Goal: Complete application form

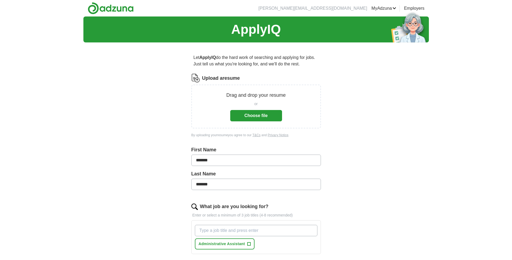
click at [254, 115] on button "Choose file" at bounding box center [256, 115] width 52 height 11
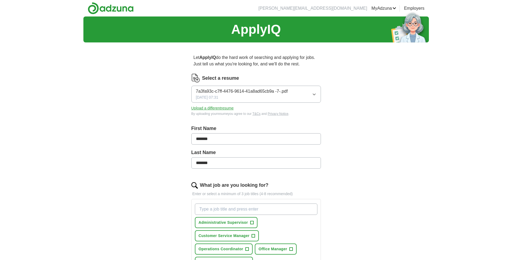
click at [224, 92] on span "7a3fa93c-c7ff-4476-9614-41a8ad65cb9a -7-.pdf" at bounding box center [242, 91] width 92 height 6
click at [236, 92] on span "7a3fa93c-c7ff-4476-9614-41a8ad65cb9a -7-.pdf" at bounding box center [242, 91] width 92 height 6
click at [236, 110] on span "7a3fa93c-c7ff-4476-9614-41a8ad65cb9a -7-.pdf" at bounding box center [242, 110] width 92 height 6
click at [236, 110] on div "Select a resume 7a3fa93c-c7ff-4476-9614-41a8ad65cb9a -7-.pdf [DATE] 07:31 Uploa…" at bounding box center [257, 95] width 130 height 42
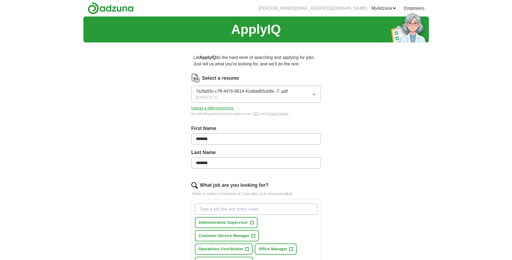
click at [232, 90] on span "7a3fa93c-c7ff-4476-9614-41a8ad65cb9a -7-.pdf" at bounding box center [242, 91] width 92 height 6
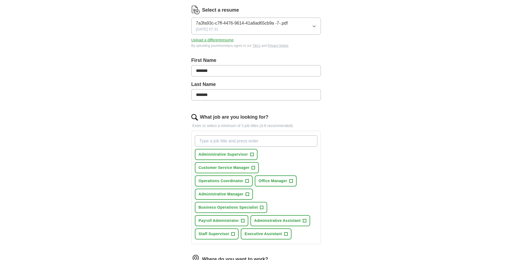
scroll to position [81, 0]
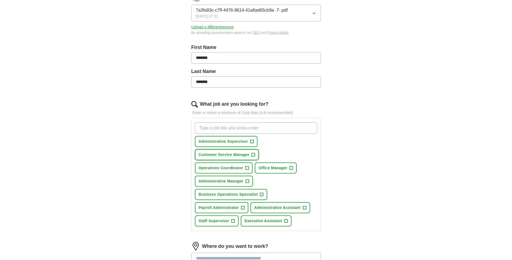
click at [225, 152] on span "Customer Service Manager" at bounding box center [224, 155] width 51 height 6
click at [250, 139] on button "Administrative Supervisor +" at bounding box center [226, 141] width 63 height 11
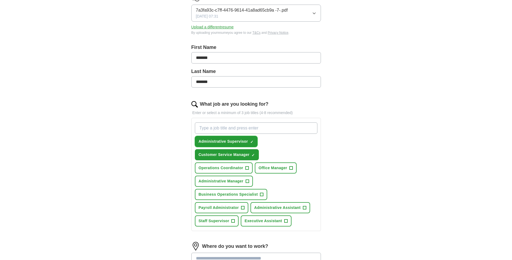
click at [250, 139] on button "Administrative Supervisor ✓ ×" at bounding box center [226, 141] width 63 height 11
click at [227, 145] on button "Administrative Supervisor +" at bounding box center [226, 141] width 63 height 11
click at [437, 97] on div "ApplyIQ Let ApplyIQ do the hard work of searching and applying for jobs. Just t…" at bounding box center [256, 141] width 512 height 412
click at [0, 0] on span "×" at bounding box center [0, 0] width 0 height 0
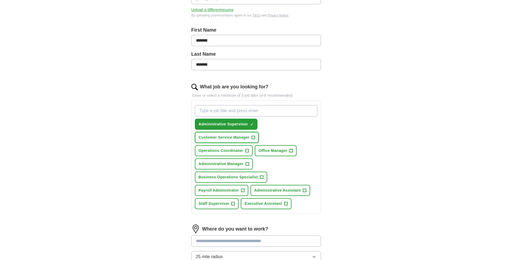
scroll to position [108, 0]
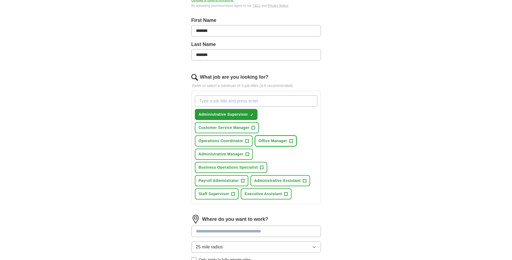
click at [293, 139] on span "+" at bounding box center [291, 141] width 3 height 4
click at [249, 156] on span "+" at bounding box center [247, 154] width 3 height 4
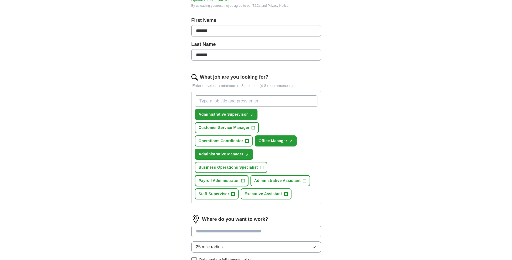
click at [242, 180] on span "+" at bounding box center [242, 181] width 3 height 4
click at [305, 179] on span "+" at bounding box center [304, 181] width 3 height 4
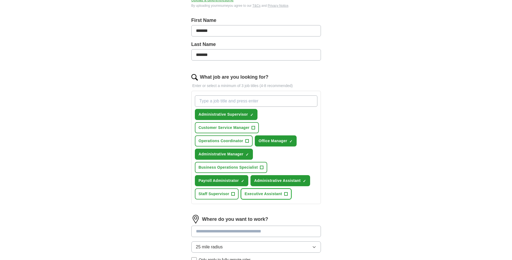
click at [286, 194] on span "+" at bounding box center [285, 194] width 3 height 4
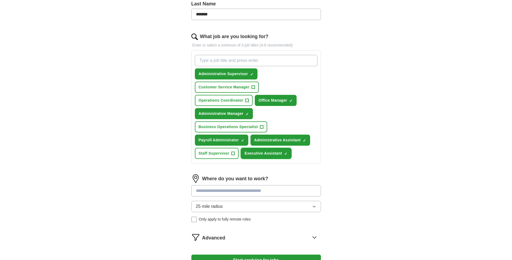
scroll to position [162, 0]
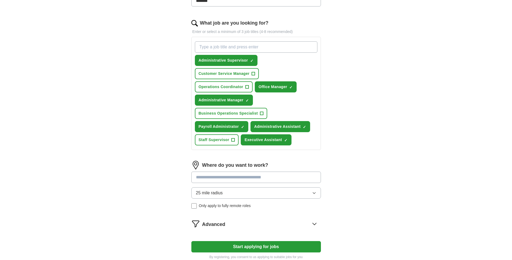
click at [245, 175] on input at bounding box center [257, 177] width 130 height 11
type input "*"
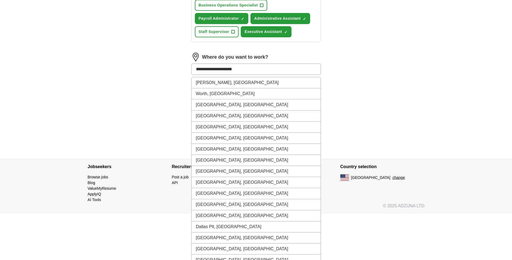
type input "**********"
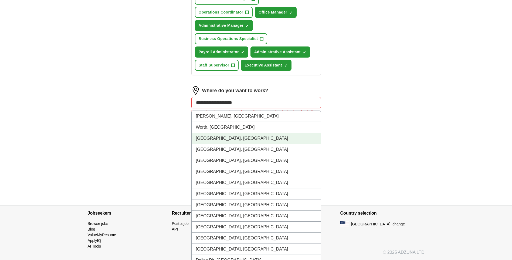
scroll to position [270, 0]
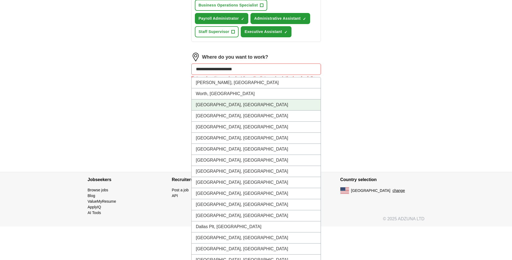
click at [239, 75] on div "**********" at bounding box center [257, 68] width 130 height 11
click at [209, 104] on li "[GEOGRAPHIC_DATA], [GEOGRAPHIC_DATA]" at bounding box center [256, 104] width 129 height 11
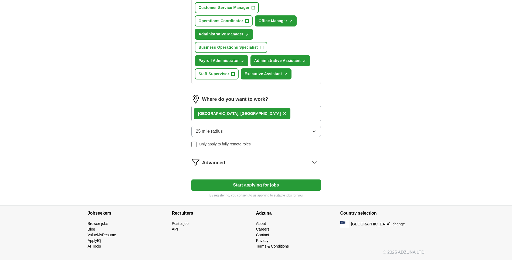
click at [313, 131] on icon "button" at bounding box center [314, 131] width 2 height 1
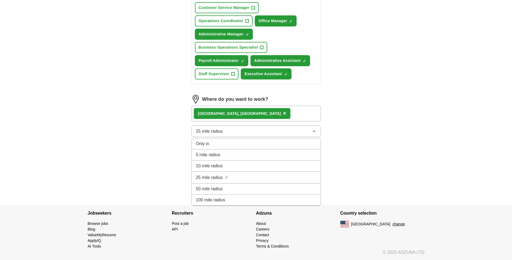
click at [215, 190] on span "50 mile radius" at bounding box center [209, 189] width 27 height 6
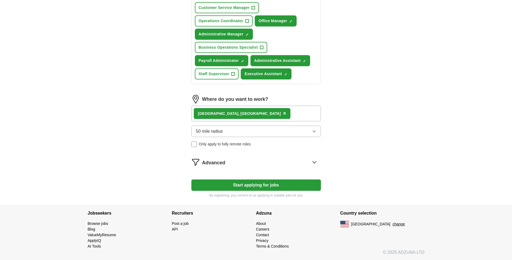
click at [258, 184] on button "Start applying for jobs" at bounding box center [257, 184] width 130 height 11
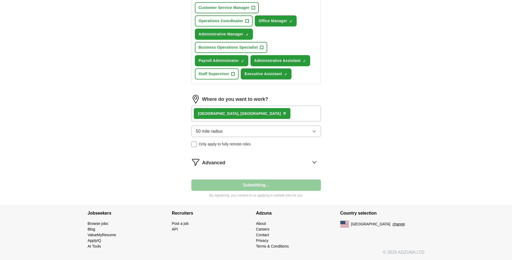
select select "**"
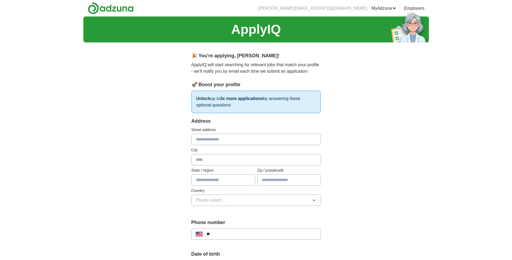
scroll to position [27, 0]
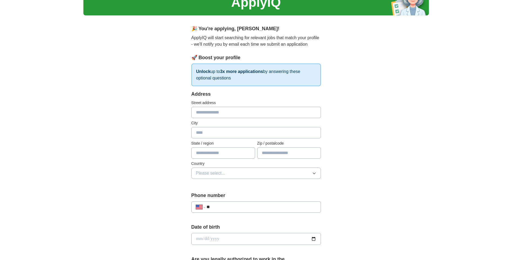
click at [201, 113] on input "text" at bounding box center [257, 112] width 130 height 11
type input "**********"
type input "**"
type input "*****"
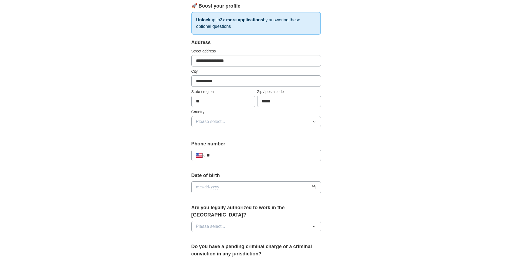
scroll to position [81, 0]
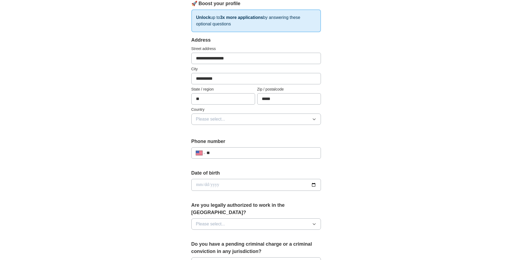
click at [313, 118] on icon "button" at bounding box center [314, 119] width 4 height 4
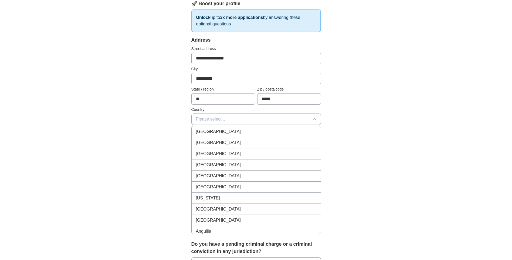
click at [222, 143] on div "[GEOGRAPHIC_DATA]" at bounding box center [256, 142] width 120 height 6
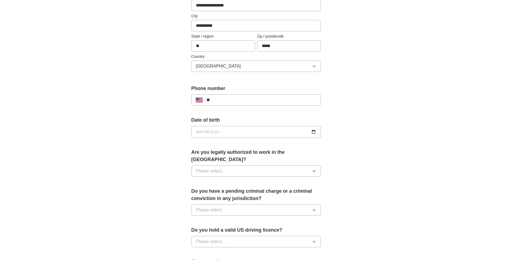
scroll to position [135, 0]
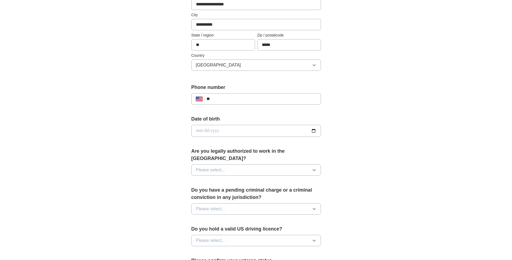
click at [222, 98] on input "**" at bounding box center [262, 99] width 110 height 6
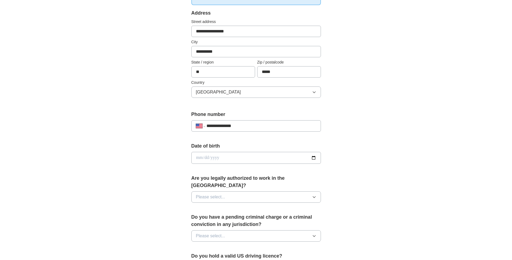
type input "**********"
click at [213, 157] on input "date" at bounding box center [257, 158] width 130 height 12
click at [198, 157] on input "date" at bounding box center [257, 158] width 130 height 12
type input "**********"
click at [238, 191] on button "Please select..." at bounding box center [257, 196] width 130 height 11
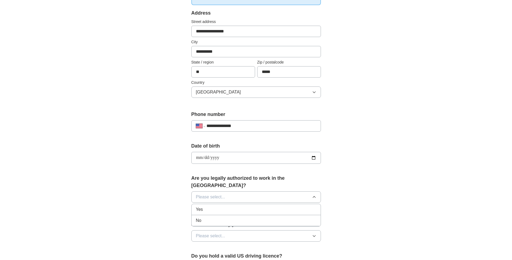
click at [205, 206] on div "Yes" at bounding box center [256, 209] width 120 height 6
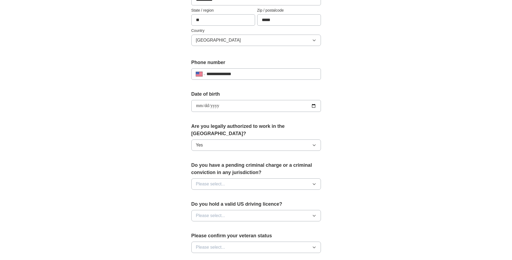
scroll to position [162, 0]
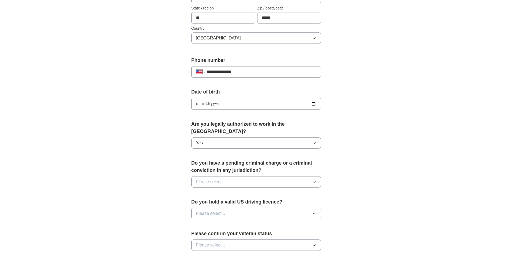
click at [317, 176] on button "Please select..." at bounding box center [257, 181] width 130 height 11
click at [205, 202] on div "No" at bounding box center [256, 205] width 120 height 6
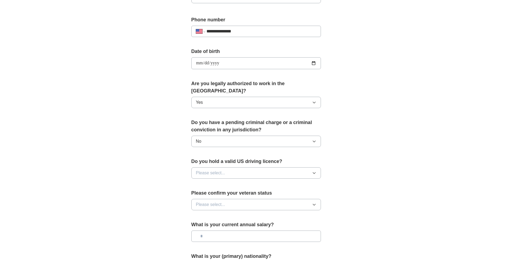
scroll to position [216, 0]
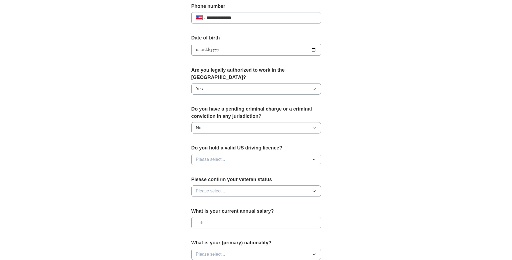
drag, startPoint x: 312, startPoint y: 152, endPoint x: 290, endPoint y: 156, distance: 22.5
click at [304, 154] on button "Please select..." at bounding box center [257, 159] width 130 height 11
click at [198, 169] on span "Yes" at bounding box center [199, 172] width 7 height 6
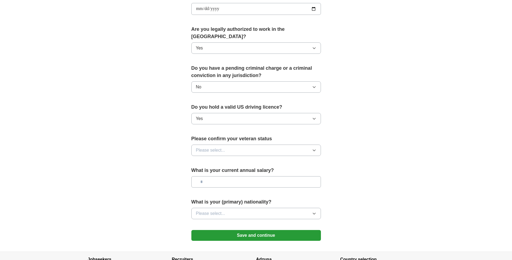
scroll to position [270, 0]
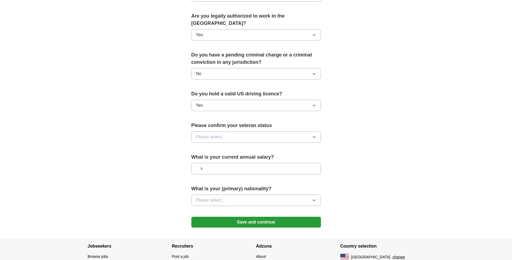
click at [236, 131] on button "Please select..." at bounding box center [257, 136] width 130 height 11
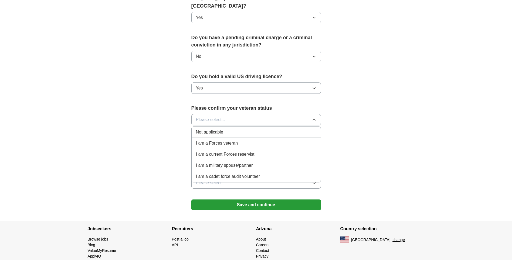
scroll to position [296, 0]
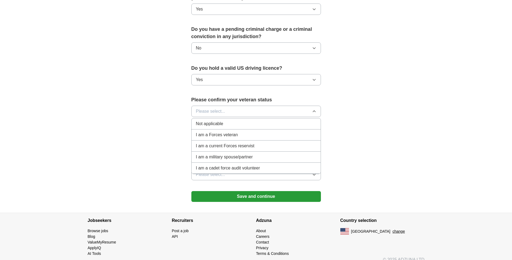
click at [224, 120] on div "Not applicable" at bounding box center [256, 123] width 120 height 6
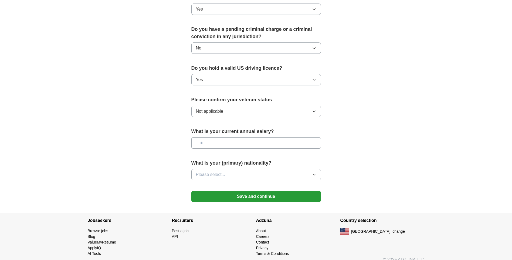
click at [226, 137] on input "text" at bounding box center [257, 142] width 130 height 11
type input "*******"
click at [315, 172] on icon "button" at bounding box center [314, 174] width 4 height 4
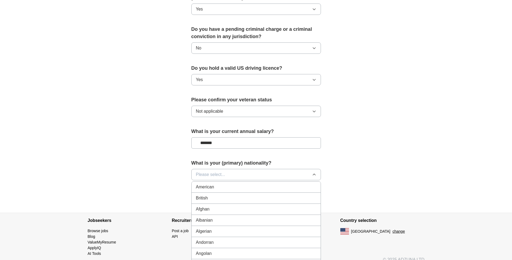
click at [221, 184] on div "American" at bounding box center [256, 187] width 120 height 6
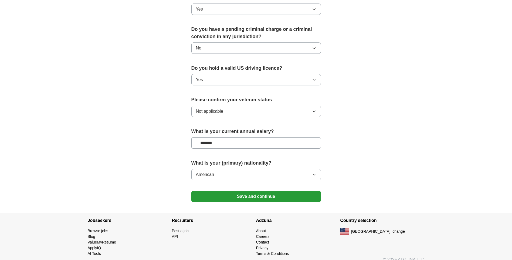
click at [259, 191] on button "Save and continue" at bounding box center [257, 196] width 130 height 11
